Goal: Task Accomplishment & Management: Manage account settings

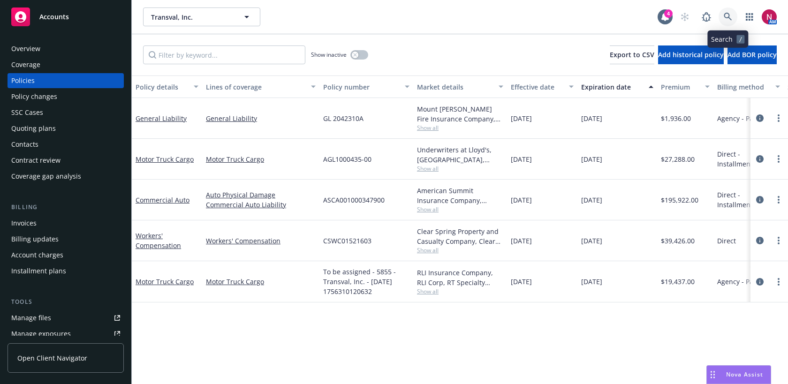
click at [730, 18] on icon at bounding box center [728, 17] width 8 height 8
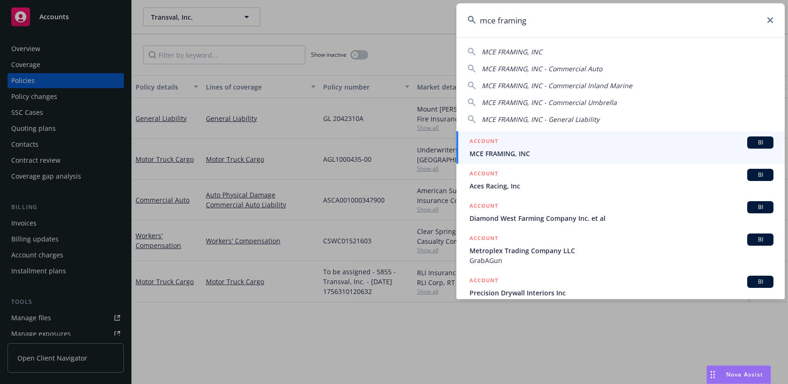
type input "mce framing"
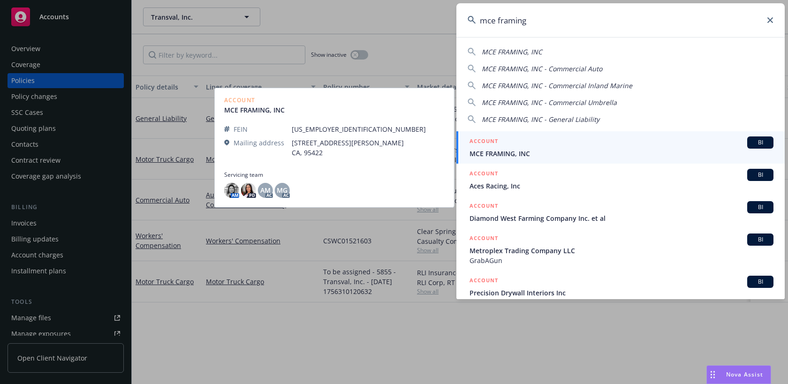
click at [663, 152] on span "MCE FRAMING, INC" at bounding box center [622, 154] width 304 height 10
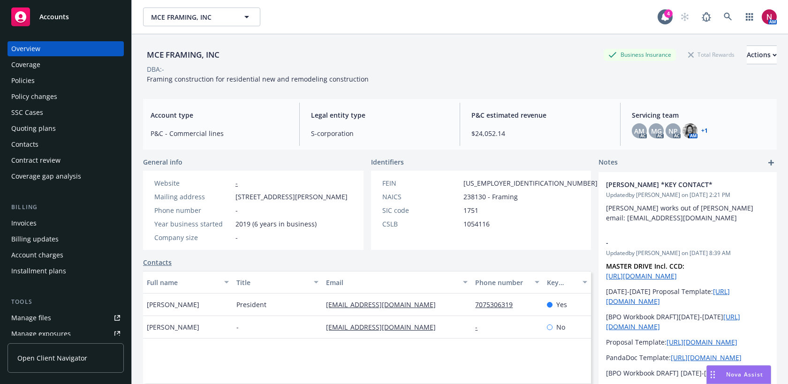
click at [46, 80] on div "Policies" at bounding box center [65, 80] width 109 height 15
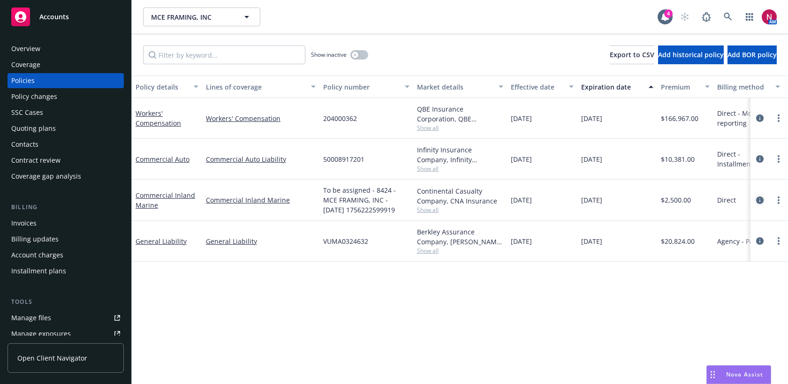
click at [758, 198] on icon "circleInformation" at bounding box center [760, 201] width 8 height 8
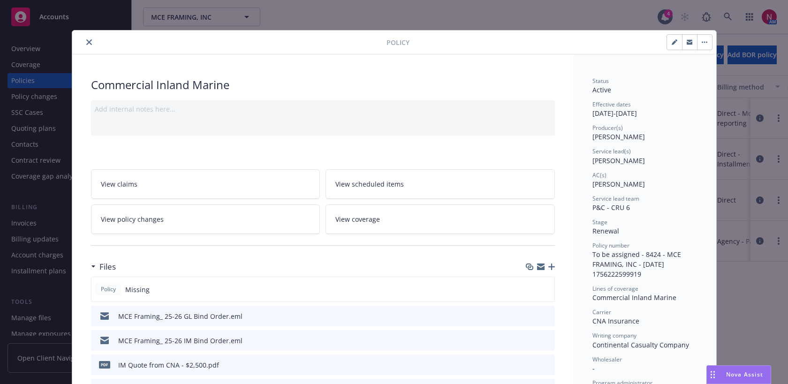
click at [674, 43] on icon "button" at bounding box center [674, 42] width 5 height 5
select select "RENEWAL"
select select "12"
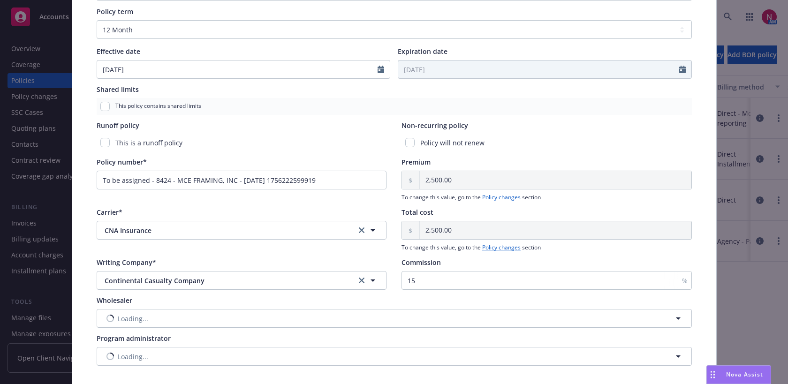
scroll to position [381, 0]
drag, startPoint x: 342, startPoint y: 180, endPoint x: 35, endPoint y: 172, distance: 306.9
click at [35, 172] on div "Edit policy details Cancel Save Policy type* Commercial Inland Marine Display n…" at bounding box center [394, 192] width 788 height 384
paste input "8033686224"
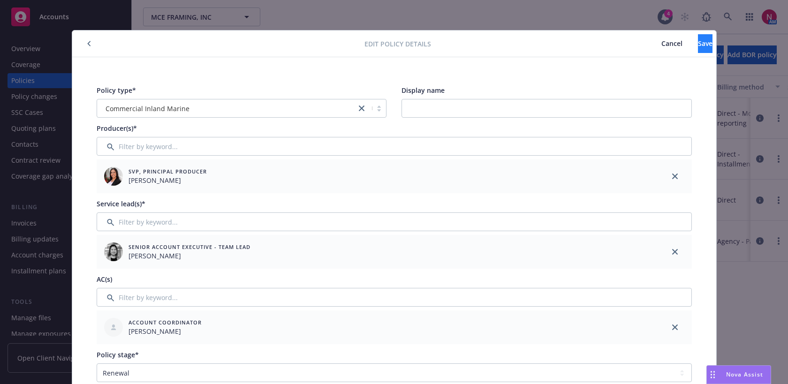
type input "8033686224"
click at [698, 40] on span "Save" at bounding box center [705, 43] width 15 height 9
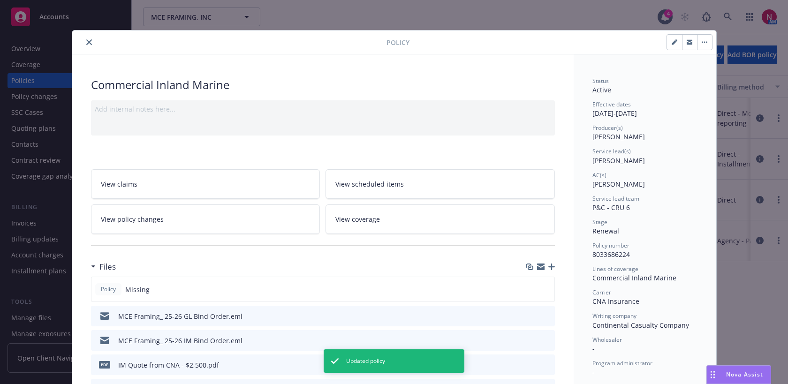
click at [540, 265] on icon "button" at bounding box center [541, 265] width 8 height 3
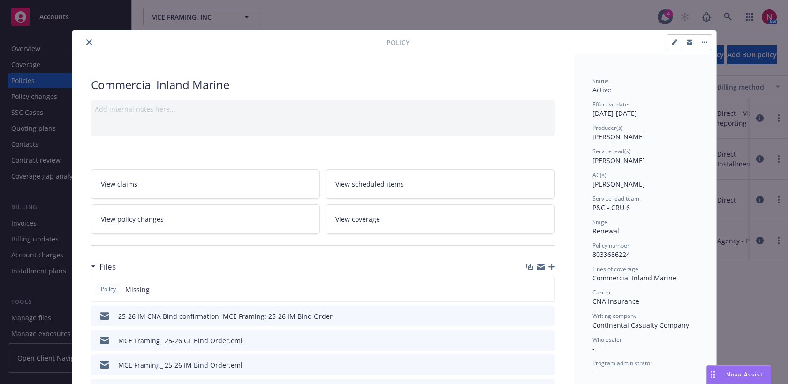
click at [86, 40] on icon "close" at bounding box center [89, 42] width 6 height 6
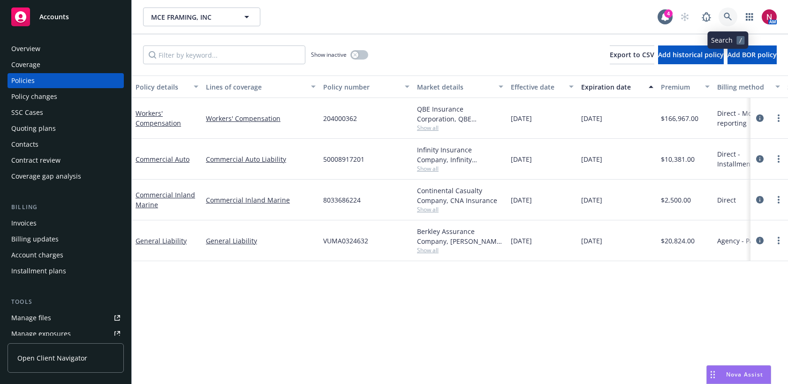
click at [728, 15] on icon at bounding box center [728, 17] width 8 height 8
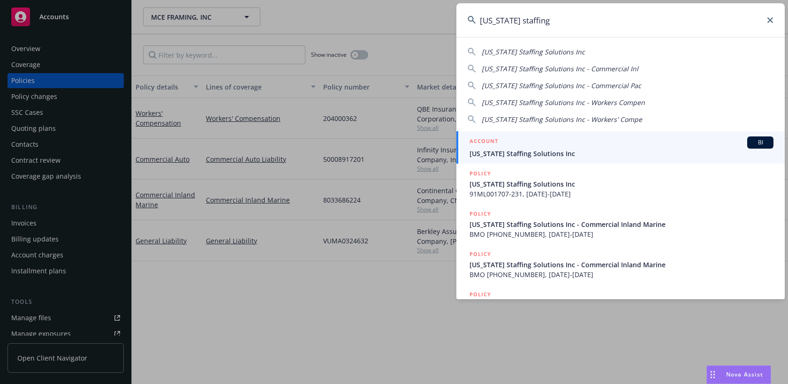
type input "[US_STATE] staffing"
click at [639, 140] on div "ACCOUNT BI" at bounding box center [622, 143] width 304 height 12
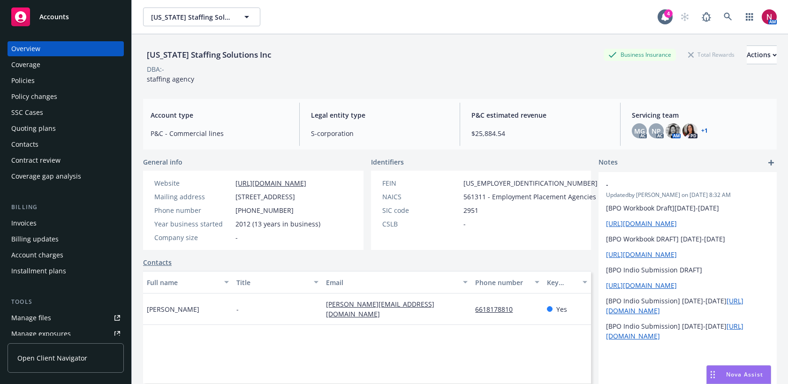
click at [52, 81] on div "Policies" at bounding box center [65, 80] width 109 height 15
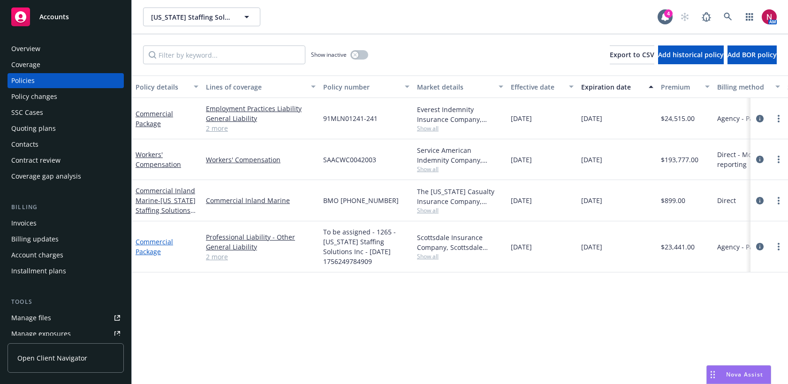
click at [154, 242] on link "Commercial Package" at bounding box center [155, 246] width 38 height 19
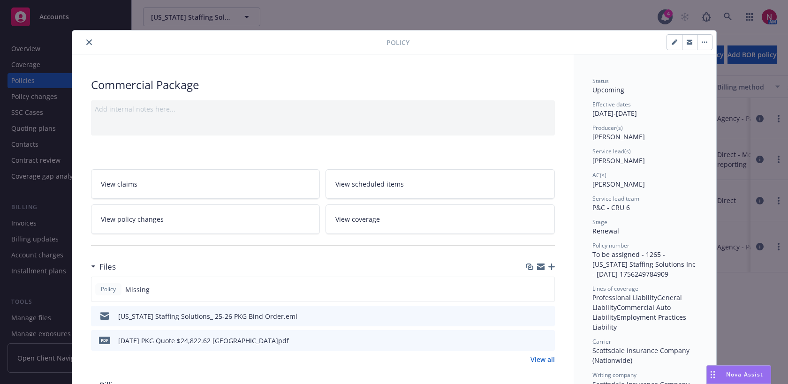
click at [674, 42] on icon "button" at bounding box center [674, 42] width 5 height 5
select select "RENEWAL"
select select "12"
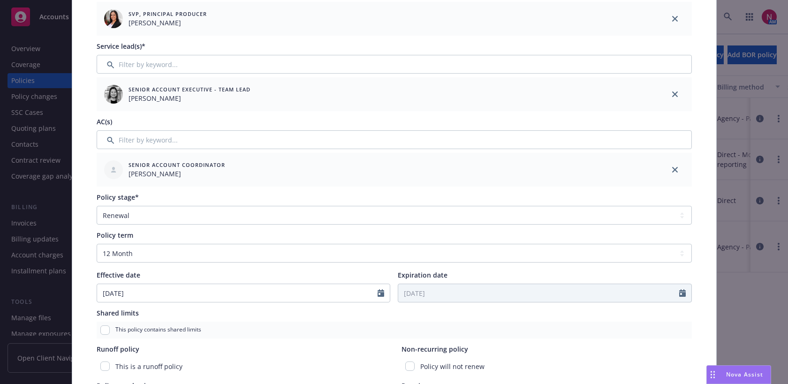
scroll to position [365, 0]
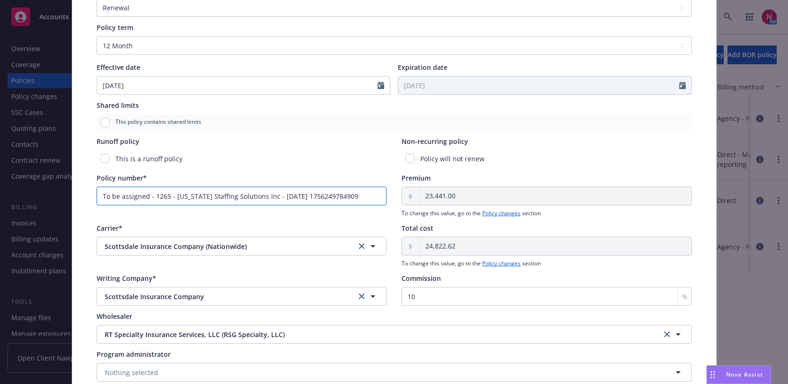
drag, startPoint x: 368, startPoint y: 195, endPoint x: 97, endPoint y: 182, distance: 271.4
click at [97, 182] on div "Policy number* To be assigned - 1265 - [US_STATE] Staffing Solutions Inc - [DAT…" at bounding box center [242, 189] width 290 height 32
paste input "Hi [PERSON_NAME], Please retrieve the policy online and complete the ingestion …"
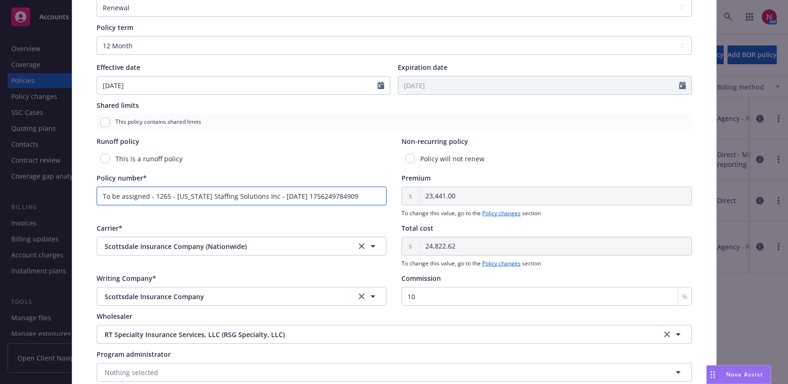
paste input "HS1000172"
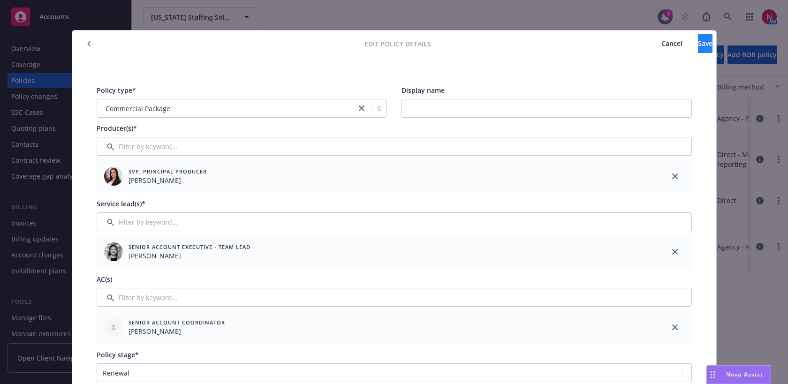
type input "THS1000172"
click at [698, 45] on span "Save" at bounding box center [705, 43] width 15 height 9
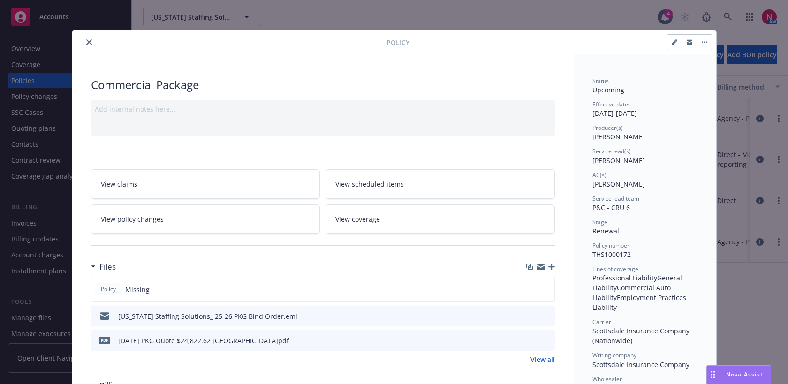
click at [551, 264] on icon "button" at bounding box center [551, 267] width 7 height 7
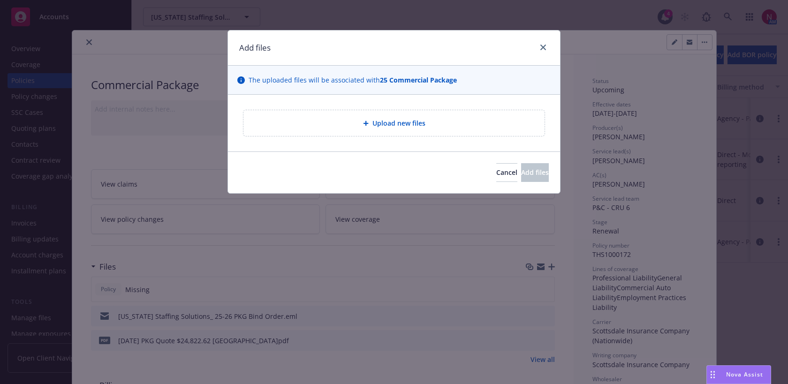
click at [416, 118] on span "Upload new files" at bounding box center [398, 123] width 53 height 10
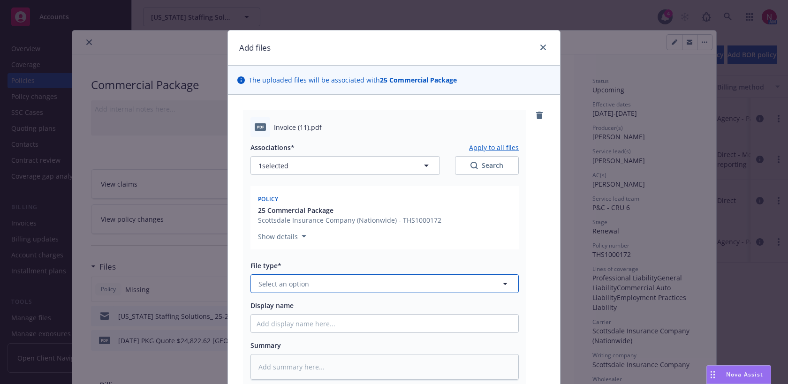
click at [308, 283] on button "Select an option" at bounding box center [384, 283] width 268 height 19
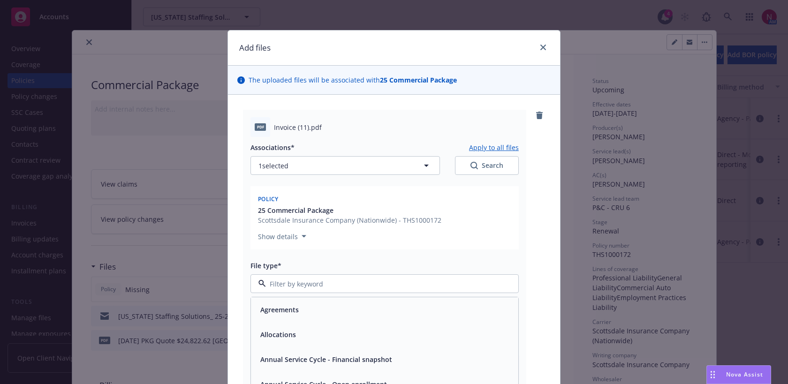
type input "n"
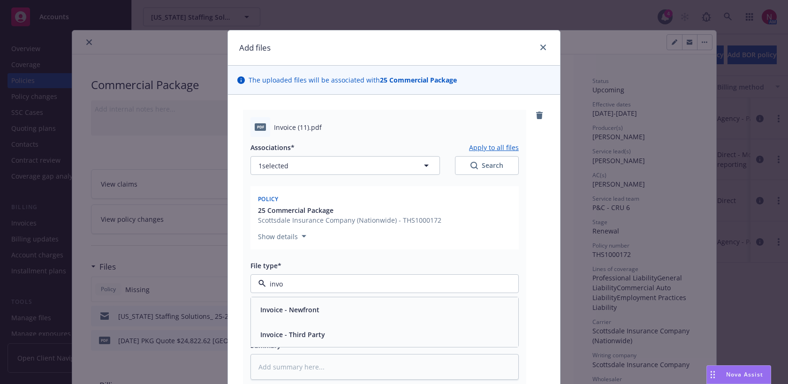
type input "invoi"
click at [327, 334] on div "Invoice - Third Party" at bounding box center [385, 335] width 256 height 14
type textarea "x"
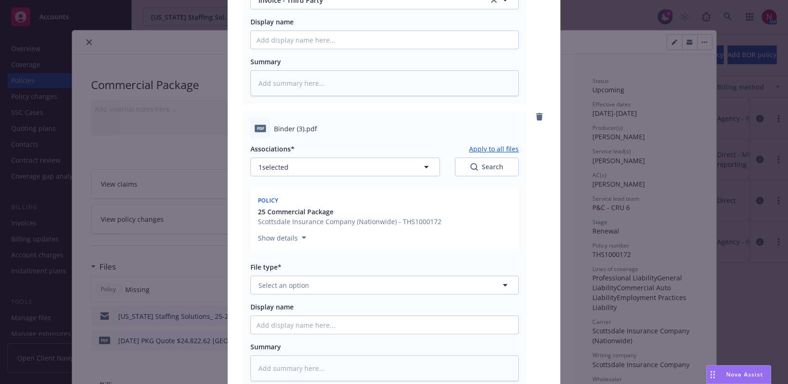
scroll to position [326, 0]
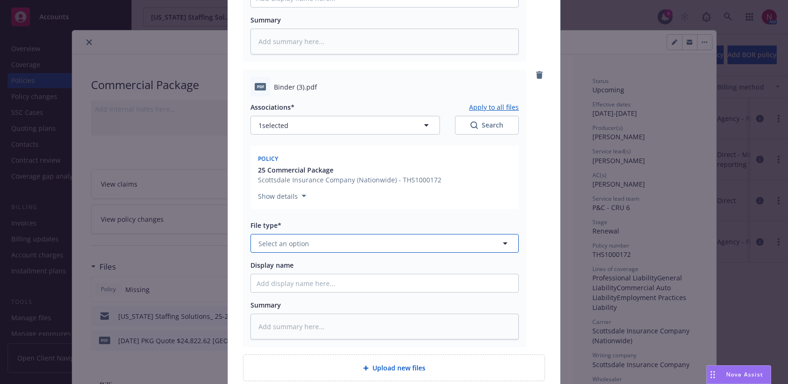
click at [316, 249] on button "Select an option" at bounding box center [384, 243] width 268 height 19
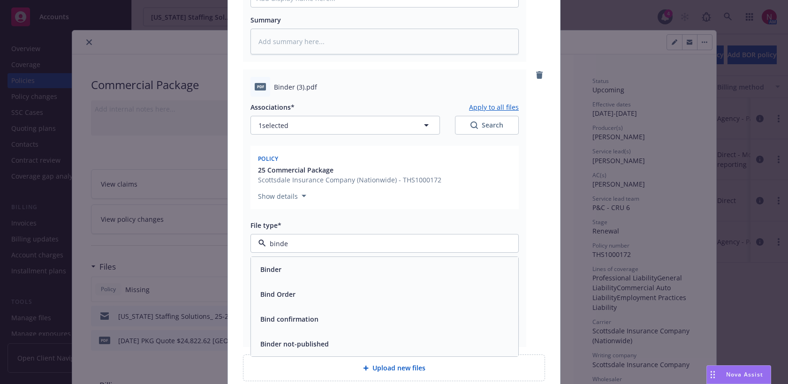
type input "binder"
click at [328, 274] on div "Binder" at bounding box center [385, 270] width 256 height 14
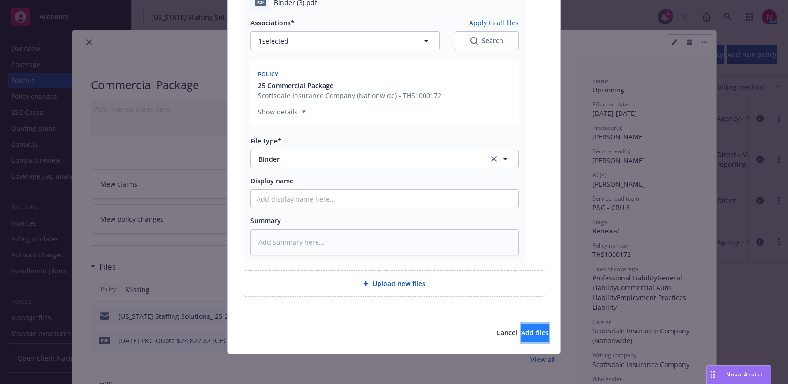
click at [521, 331] on span "Add files" at bounding box center [535, 332] width 28 height 9
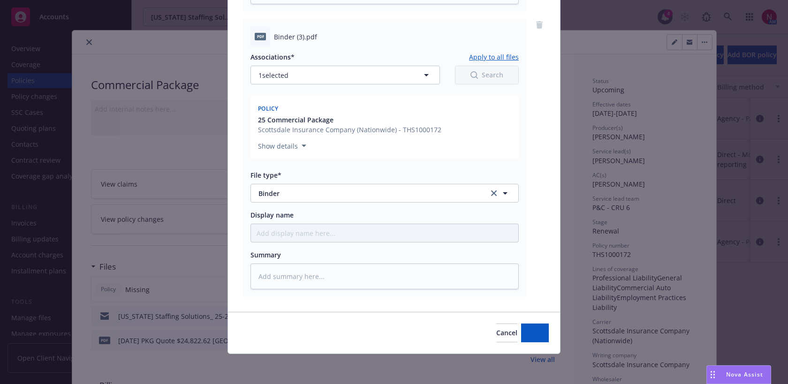
type textarea "x"
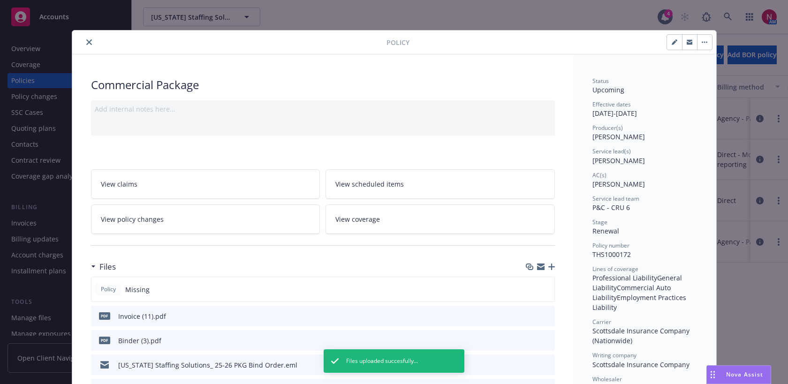
click at [538, 268] on icon "button" at bounding box center [541, 268] width 8 height 4
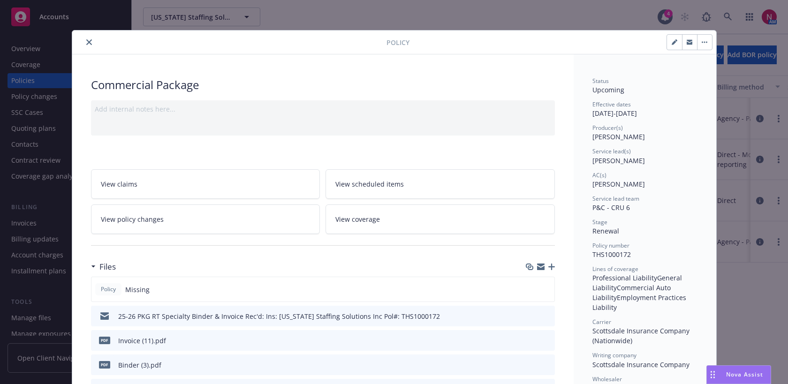
click at [90, 43] on icon "close" at bounding box center [89, 42] width 6 height 6
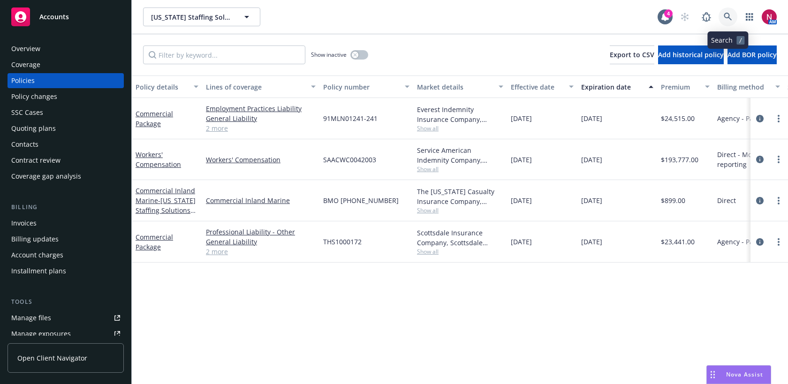
click at [729, 13] on icon at bounding box center [728, 17] width 8 height 8
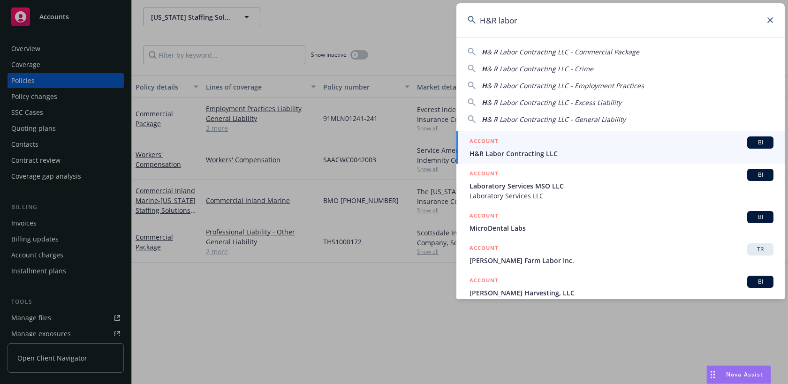
type input "H&R labor"
click at [618, 143] on div "ACCOUNT BI" at bounding box center [622, 143] width 304 height 12
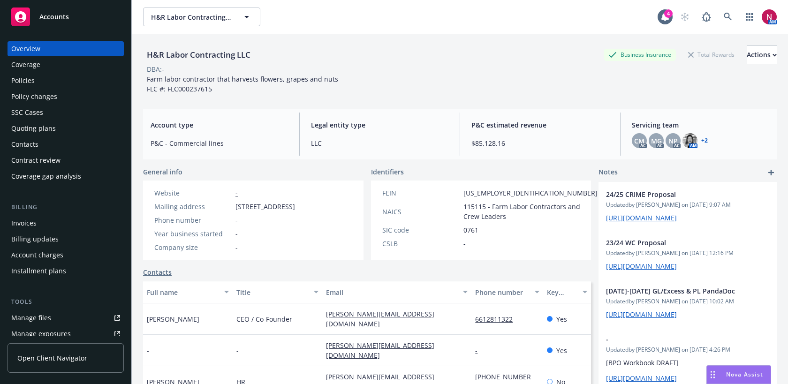
click at [70, 129] on div "Quoting plans" at bounding box center [65, 128] width 109 height 15
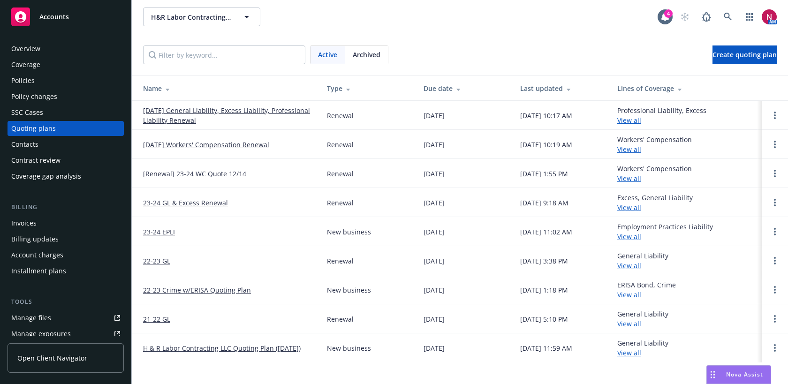
click at [59, 84] on div "Policies" at bounding box center [65, 80] width 109 height 15
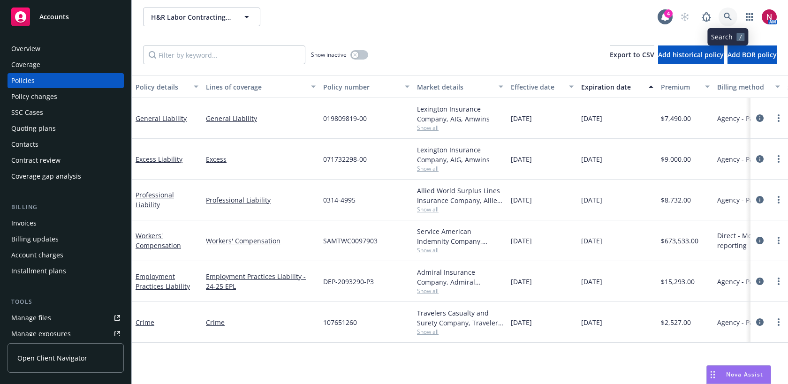
click at [727, 20] on icon at bounding box center [728, 17] width 8 height 8
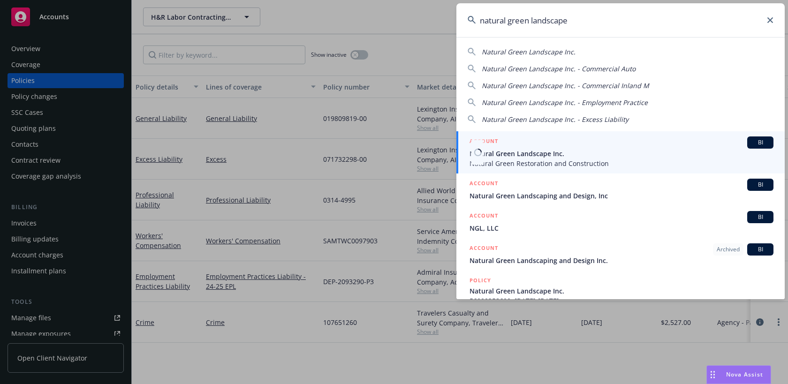
type input "natural green landscape"
click at [622, 155] on span "Natural Green Landscape Inc." at bounding box center [622, 154] width 304 height 10
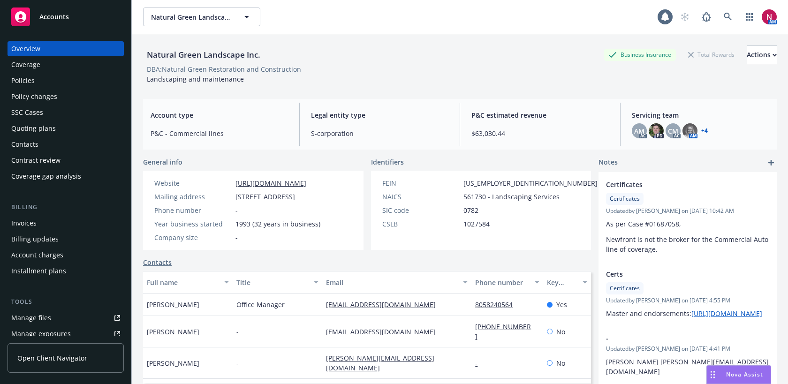
click at [46, 132] on div "Quoting plans" at bounding box center [33, 128] width 45 height 15
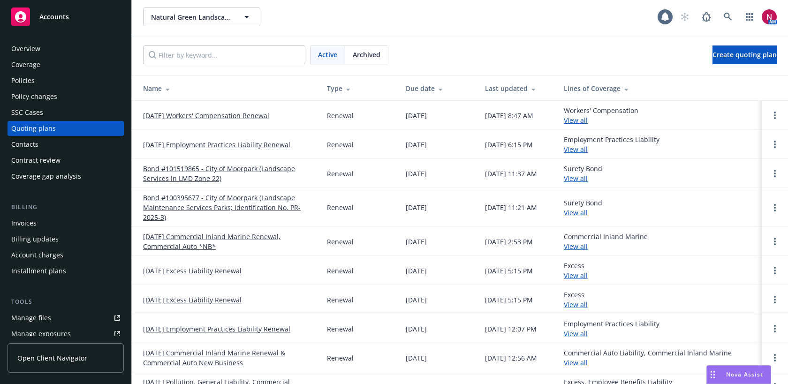
click at [172, 113] on link "[DATE] Workers' Compensation Renewal" at bounding box center [206, 116] width 126 height 10
